Goal: Task Accomplishment & Management: Manage account settings

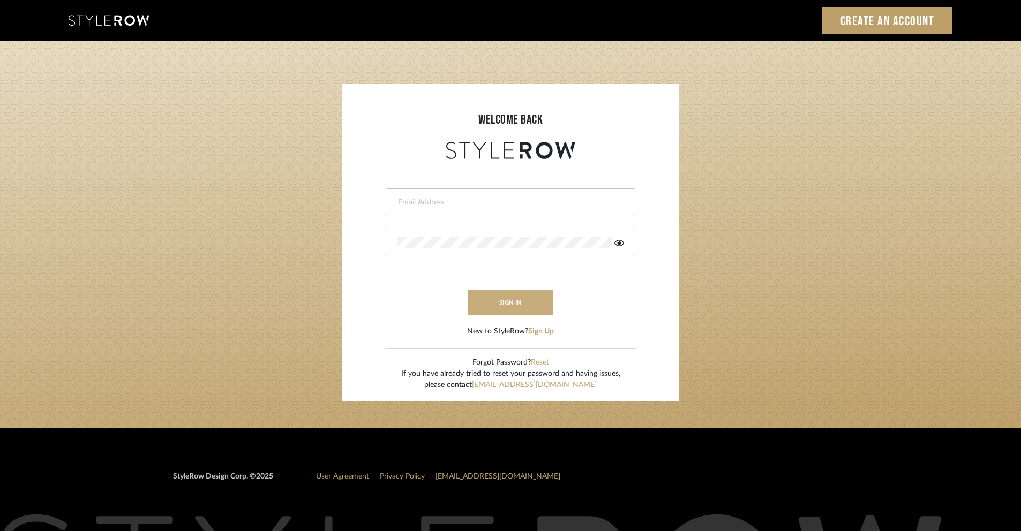
type input "jeromegentes@gmail.com"
click at [508, 302] on button "sign in" at bounding box center [511, 302] width 86 height 25
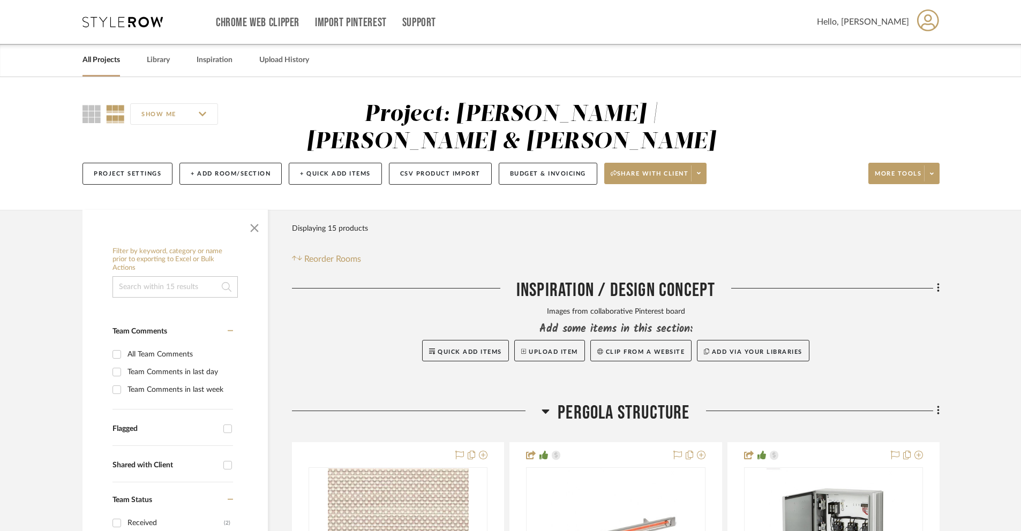
click at [917, 17] on icon at bounding box center [928, 20] width 22 height 22
click at [885, 77] on span "Notifications" at bounding box center [898, 77] width 64 height 9
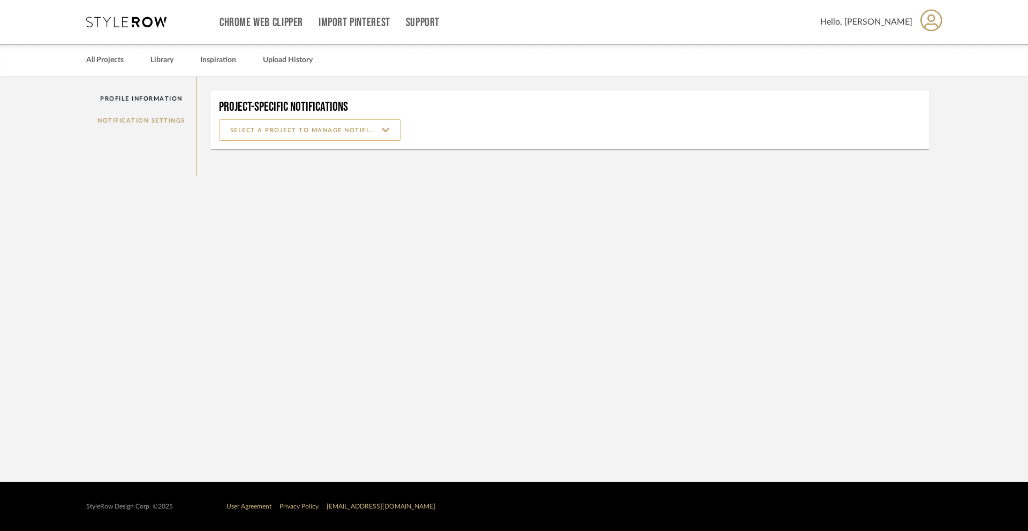
click at [389, 129] on input at bounding box center [310, 129] width 182 height 21
click at [321, 157] on span "[PERSON_NAME] | [PERSON_NAME] & [PERSON_NAME]" at bounding box center [311, 157] width 161 height 9
type input "[PERSON_NAME] | [PERSON_NAME] & [PERSON_NAME]"
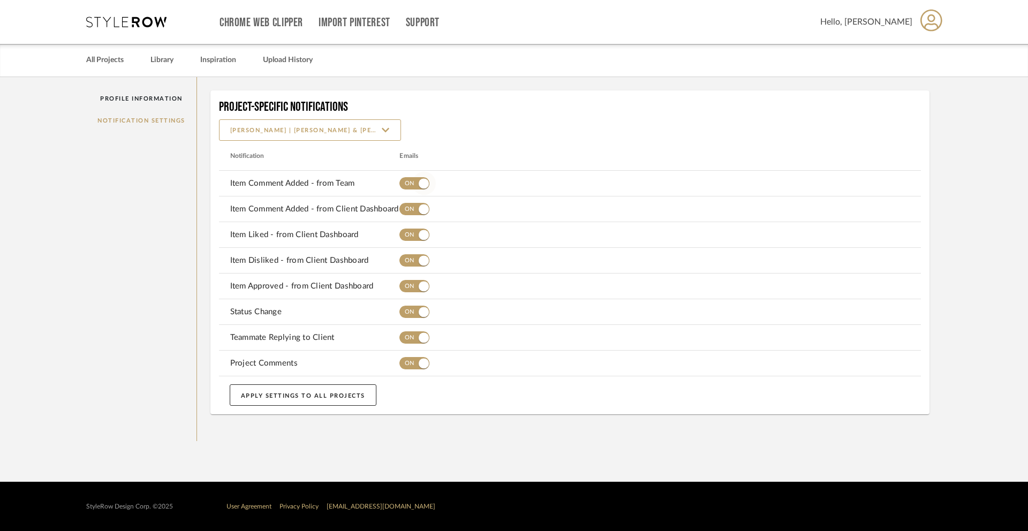
click at [413, 182] on span "button" at bounding box center [424, 184] width 24 height 24
click at [336, 391] on button "APPLY SETTINGS TO ALL PROJECTS" at bounding box center [303, 395] width 147 height 21
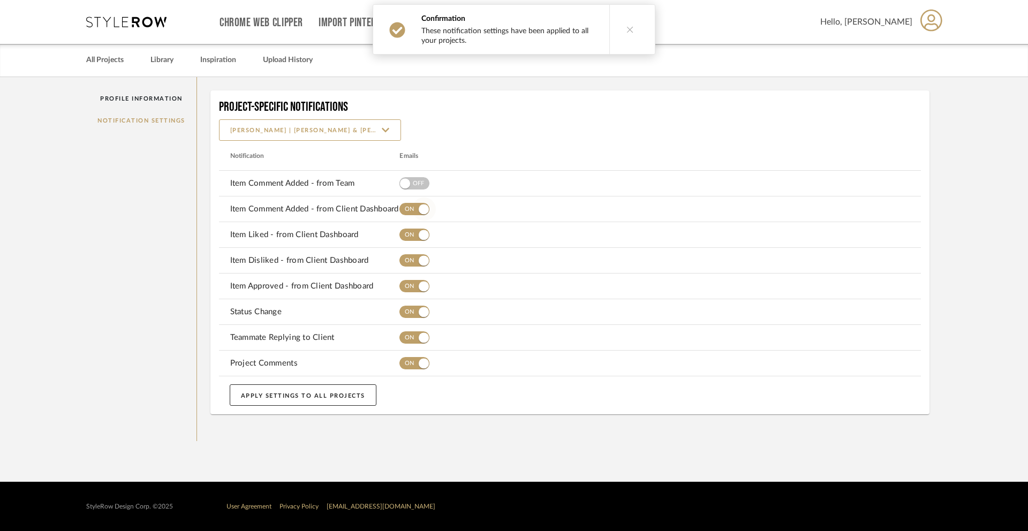
click at [411, 214] on button "button" at bounding box center [414, 209] width 30 height 21
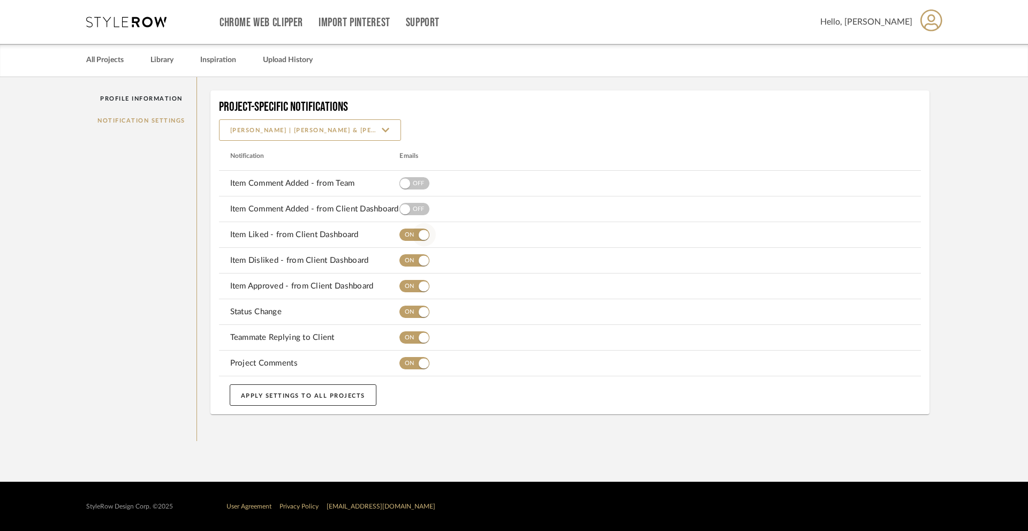
click at [411, 237] on span "button" at bounding box center [414, 235] width 30 height 12
click at [409, 259] on span "button" at bounding box center [414, 260] width 30 height 12
click at [405, 289] on span "button" at bounding box center [414, 286] width 30 height 12
click at [408, 313] on span "button" at bounding box center [414, 312] width 30 height 12
click at [409, 337] on span "button" at bounding box center [414, 337] width 30 height 12
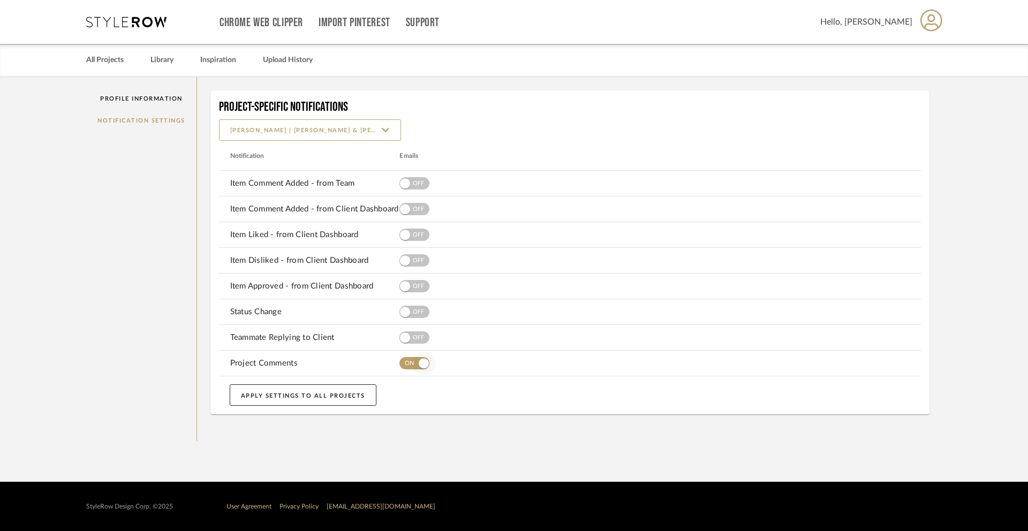
click at [408, 366] on span "button" at bounding box center [414, 363] width 30 height 12
click at [337, 394] on button "APPLY SETTINGS TO ALL PROJECTS" at bounding box center [303, 395] width 147 height 21
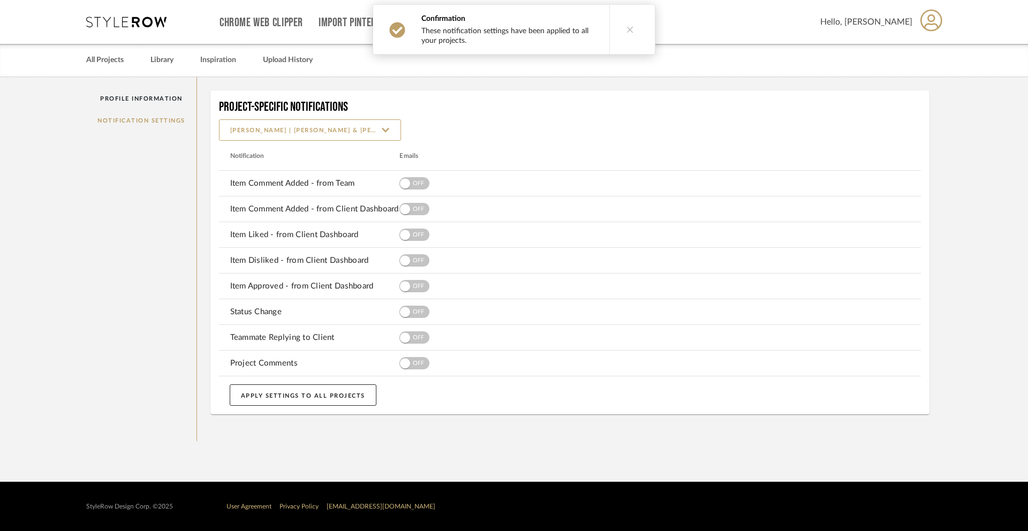
drag, startPoint x: 625, startPoint y: 28, endPoint x: 637, endPoint y: 24, distance: 13.2
click at [627, 28] on icon at bounding box center [630, 29] width 7 height 7
